Goal: Task Accomplishment & Management: Complete application form

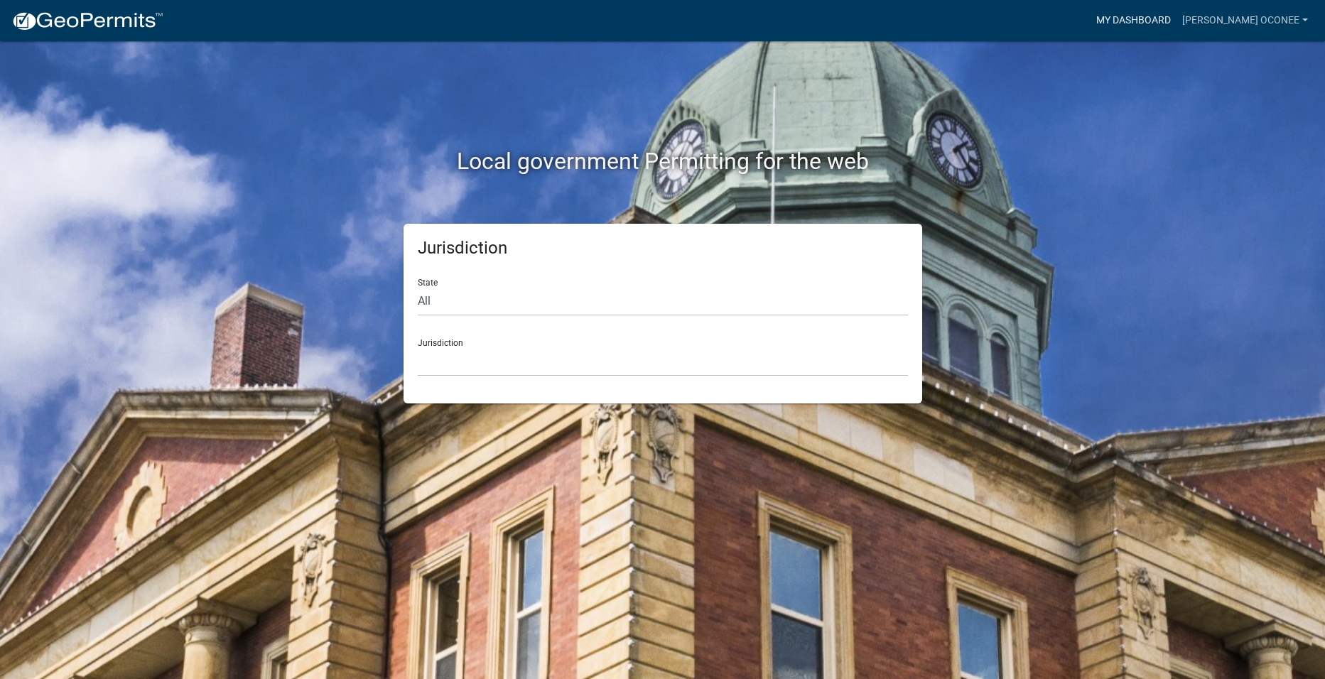
click at [1165, 18] on link "My Dashboard" at bounding box center [1134, 20] width 86 height 27
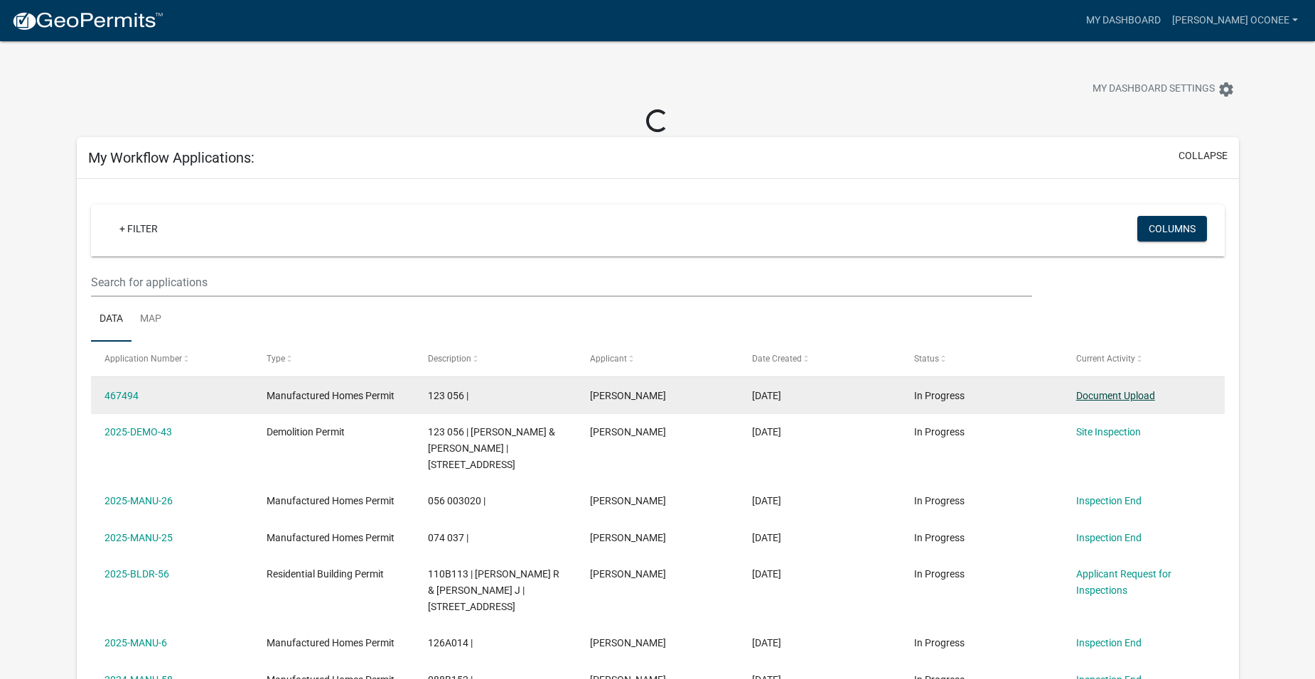
click at [1086, 390] on link "Document Upload" at bounding box center [1115, 395] width 79 height 11
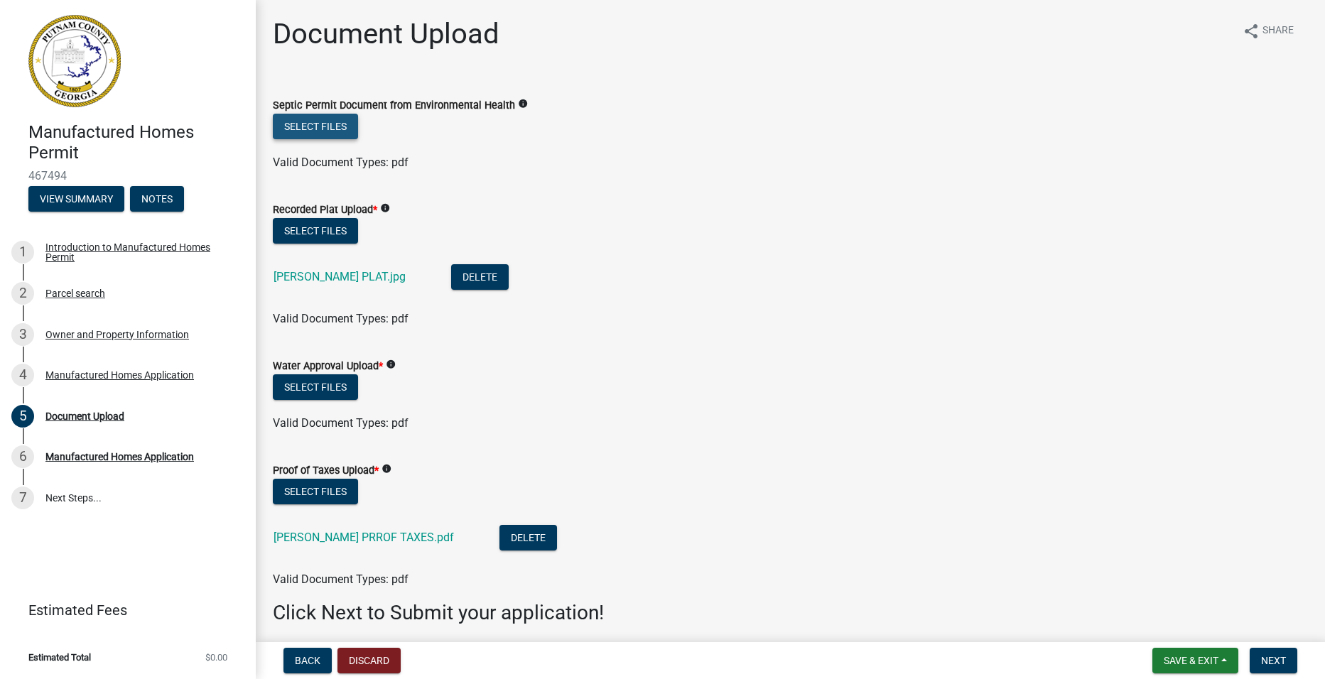
click at [325, 119] on button "Select files" at bounding box center [315, 127] width 85 height 26
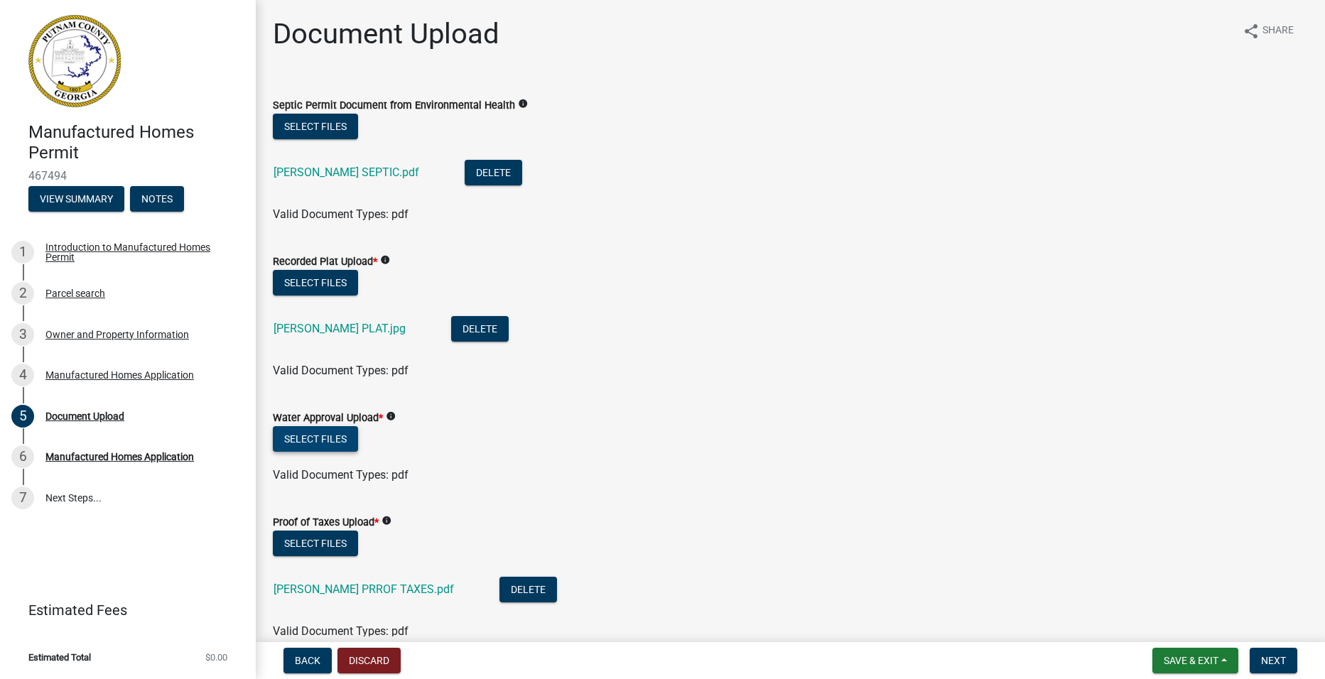
click at [323, 435] on button "Select files" at bounding box center [315, 439] width 85 height 26
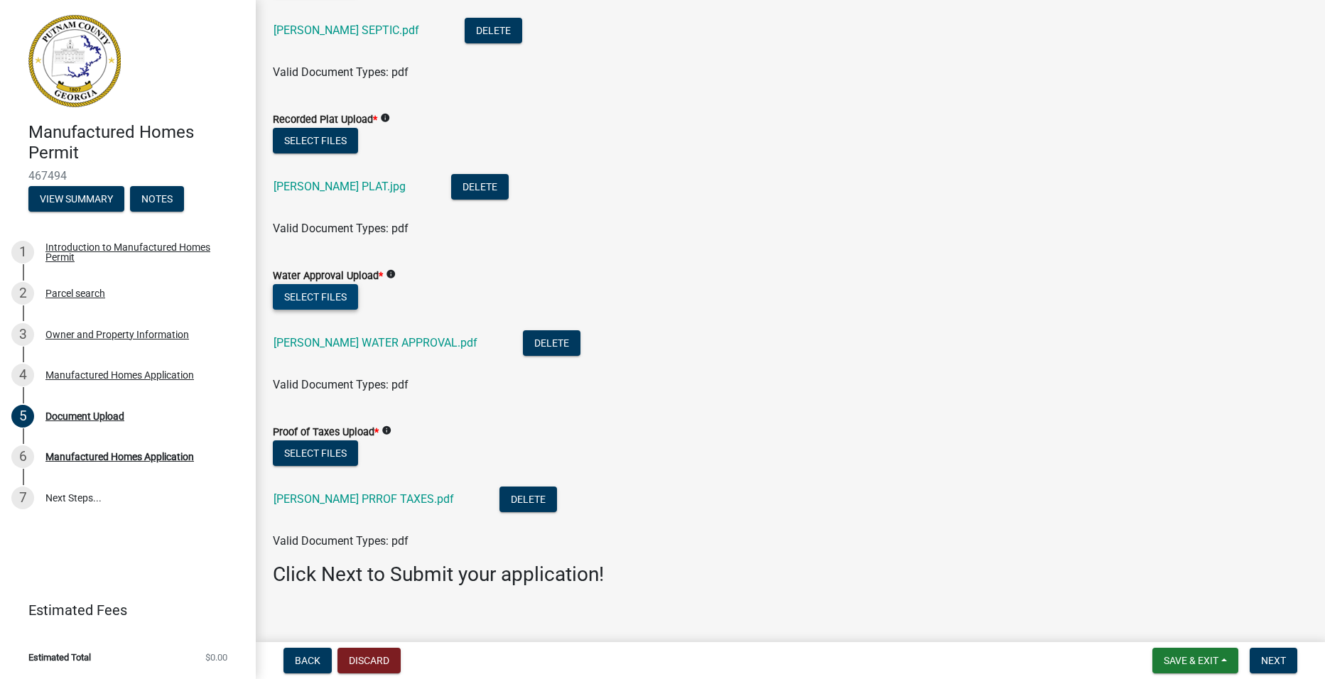
scroll to position [159, 0]
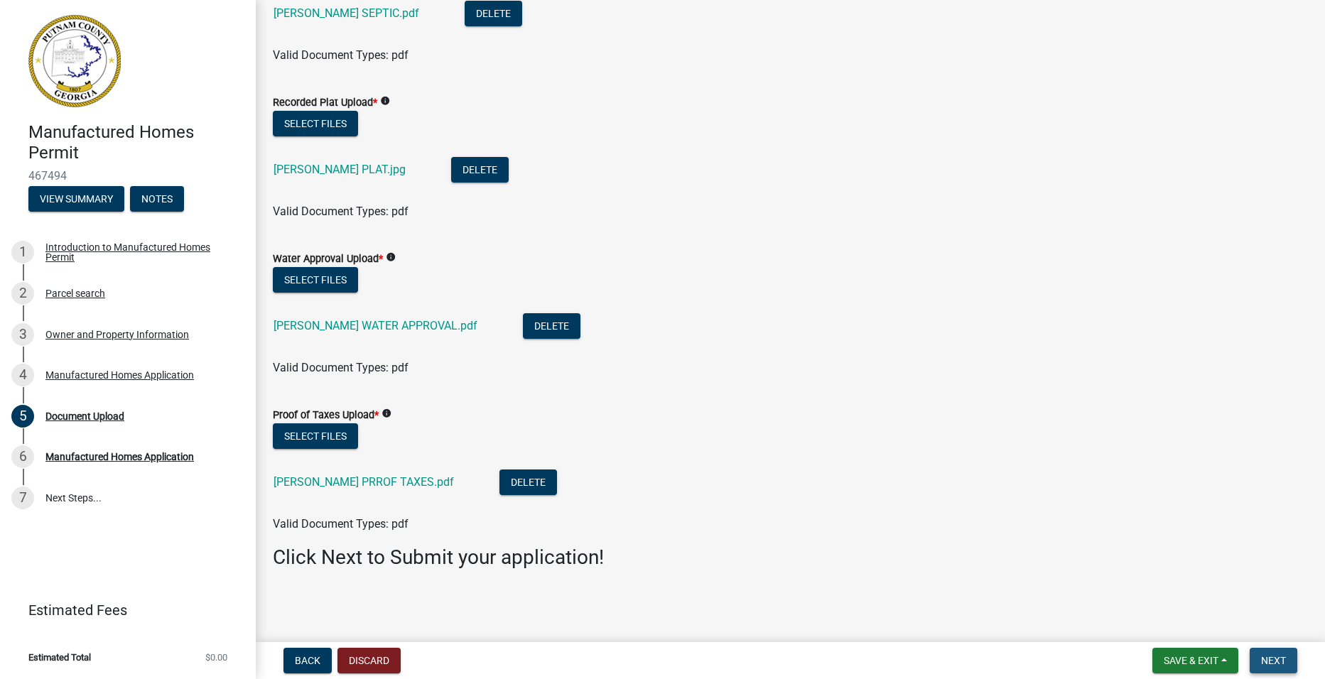
click at [1274, 658] on span "Next" at bounding box center [1273, 660] width 25 height 11
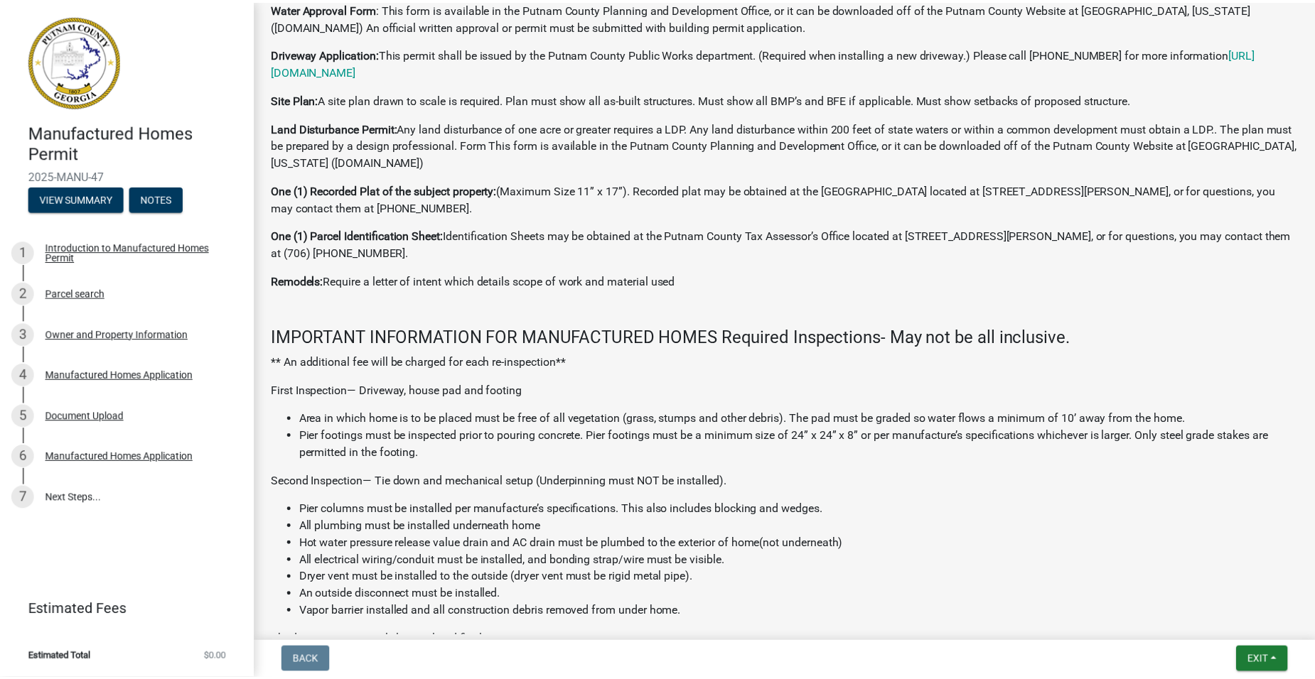
scroll to position [569, 0]
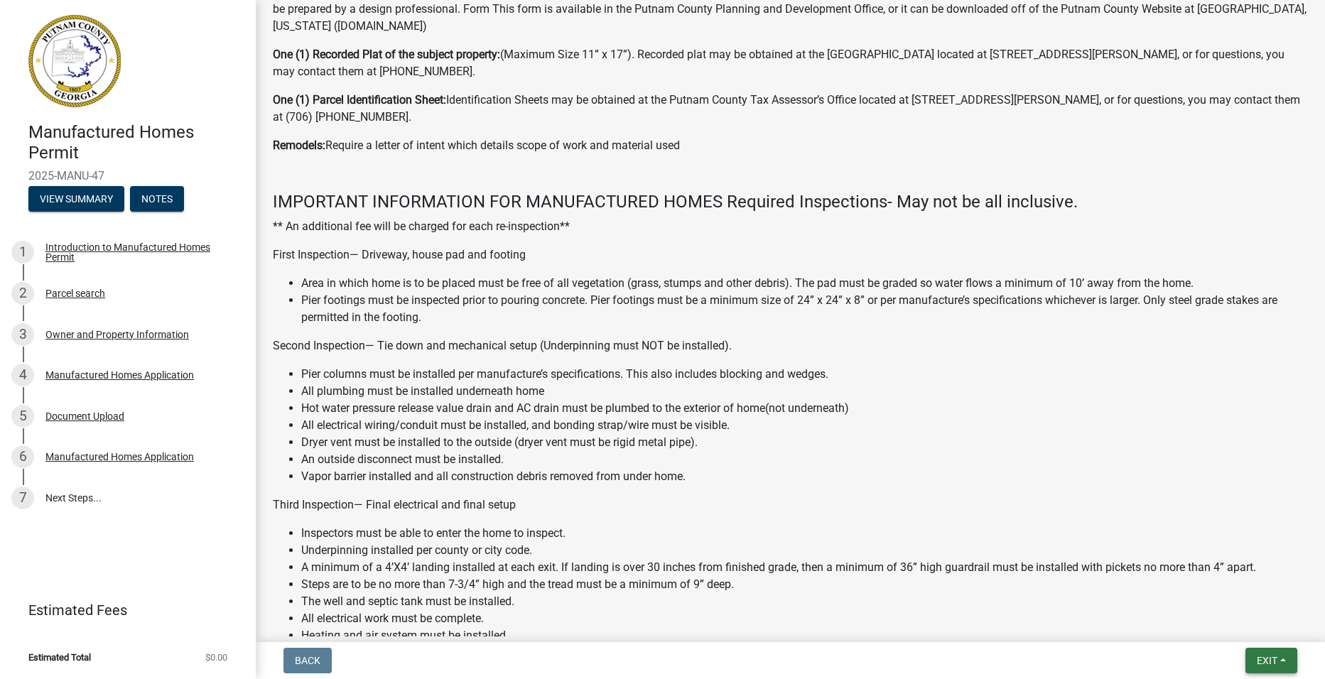
click at [1261, 655] on span "Exit" at bounding box center [1267, 660] width 21 height 11
click at [1245, 620] on button "Save & Exit" at bounding box center [1241, 624] width 114 height 34
click at [1245, 620] on body "Internet Explorer does NOT work with GeoPermits. Get a new browser for more sec…" at bounding box center [662, 339] width 1325 height 679
